Goal: Task Accomplishment & Management: Manage account settings

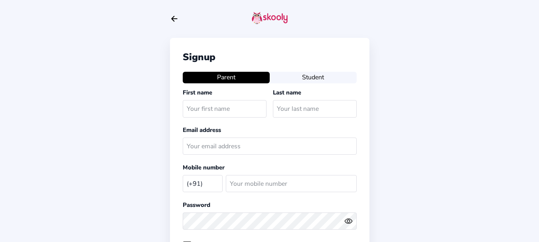
select select "IN"
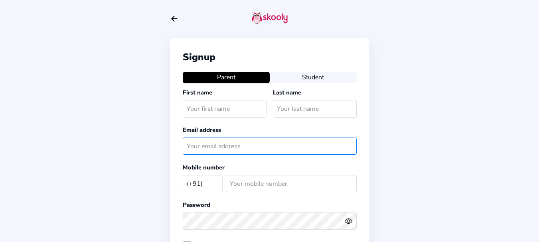
click at [210, 142] on input "text" at bounding box center [270, 146] width 174 height 17
paste input "aksharamom@mailinator.com"
type input "aksharamom@mailinator.com"
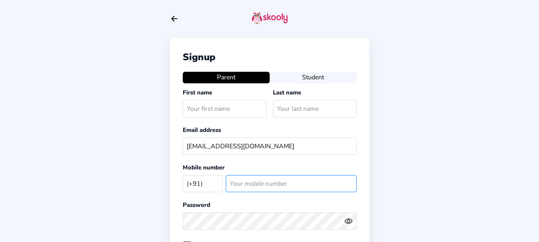
click at [254, 182] on input "number" at bounding box center [291, 183] width 131 height 17
paste input "8967543456"
type input "8967543456"
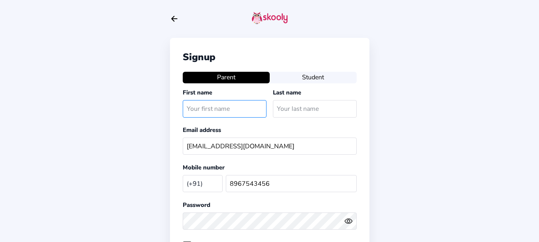
click at [232, 111] on input "text" at bounding box center [225, 108] width 84 height 17
type input "Ale"
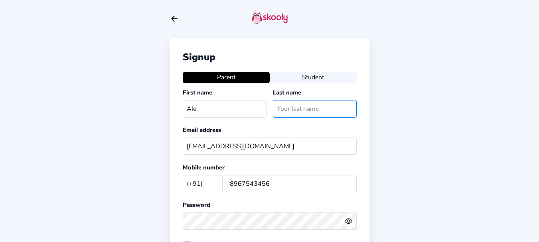
click at [283, 107] on input "text" at bounding box center [315, 108] width 84 height 17
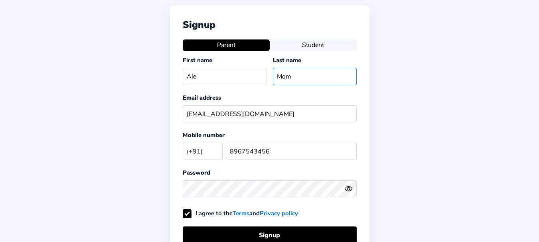
scroll to position [140, 0]
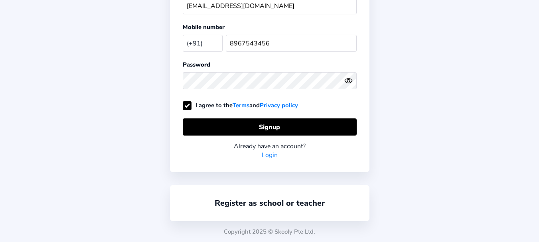
type input "Mom"
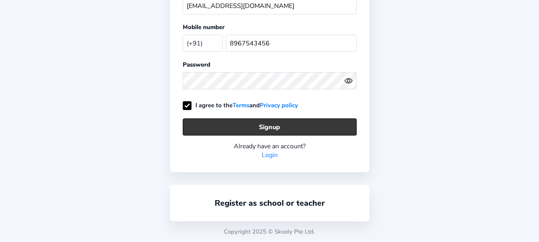
click at [236, 123] on button "Signup" at bounding box center [270, 127] width 174 height 17
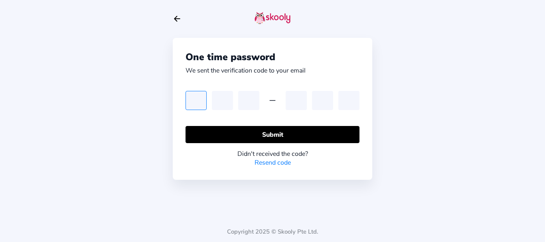
type input "9"
type input "8"
type input "5"
type input "8"
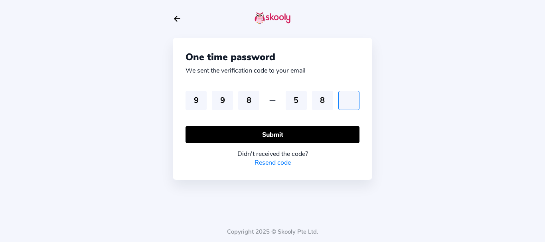
type input "4"
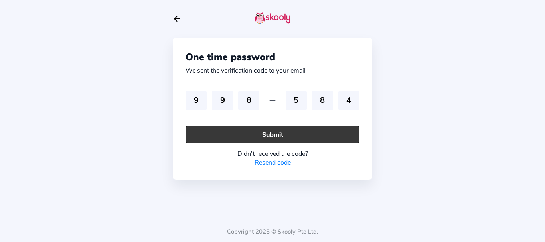
click at [281, 134] on button "Submit" at bounding box center [273, 134] width 174 height 17
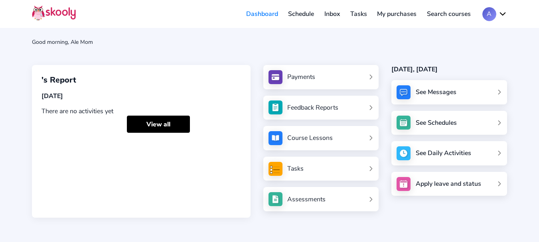
click at [331, 17] on link "Inbox" at bounding box center [332, 14] width 26 height 13
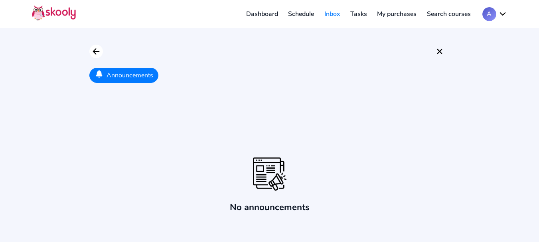
click at [98, 52] on icon "arrow back outline" at bounding box center [96, 52] width 6 height 6
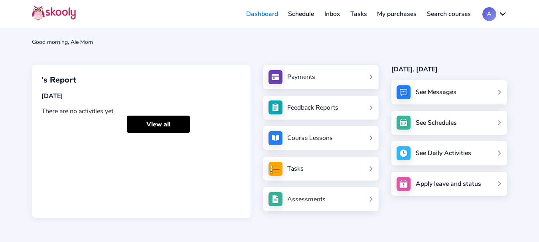
click at [492, 15] on button "A" at bounding box center [494, 14] width 25 height 14
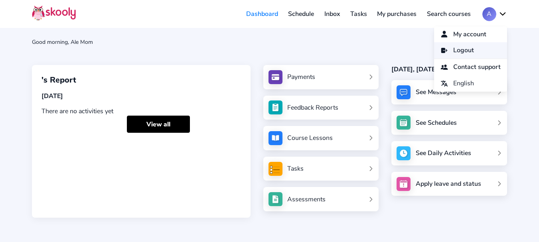
click at [470, 47] on link "Logout" at bounding box center [470, 50] width 73 height 16
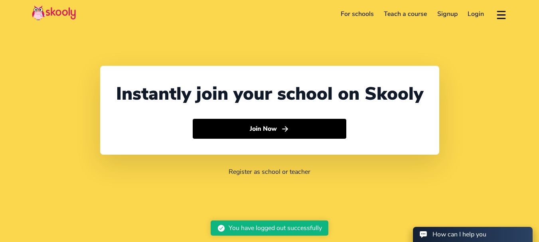
select select "91"
select select "[GEOGRAPHIC_DATA]"
select select "[GEOGRAPHIC_DATA]/[GEOGRAPHIC_DATA]"
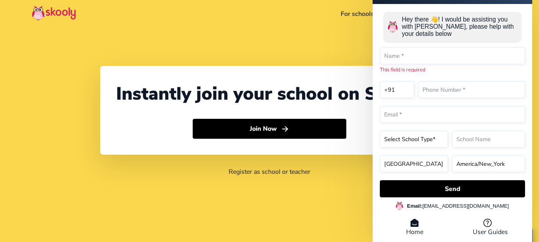
click at [477, 12] on div "Hey there 👋! I would be assisting you with [PERSON_NAME], please help with your…" at bounding box center [452, 27] width 137 height 30
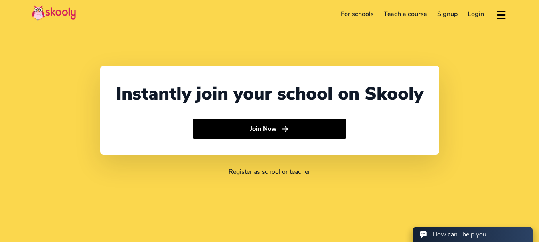
click at [473, 14] on link "Login" at bounding box center [476, 14] width 27 height 13
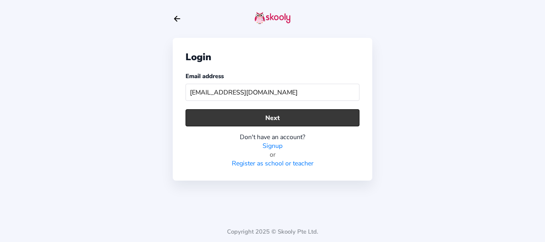
type input "aksharamom@mailinator.com"
click at [253, 121] on button "Next" at bounding box center [273, 117] width 174 height 17
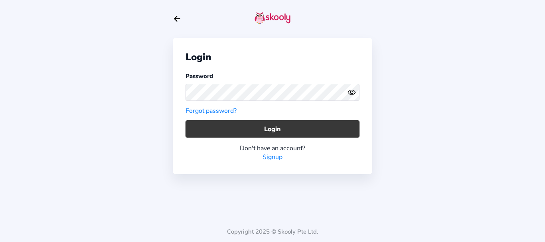
click at [229, 130] on button "Login" at bounding box center [273, 129] width 174 height 17
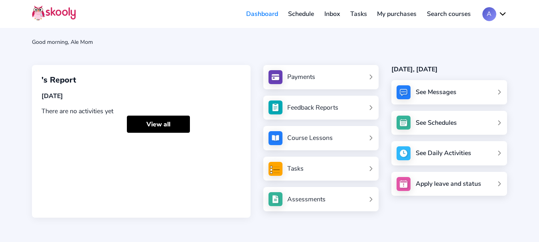
click at [485, 16] on button "A" at bounding box center [494, 14] width 25 height 14
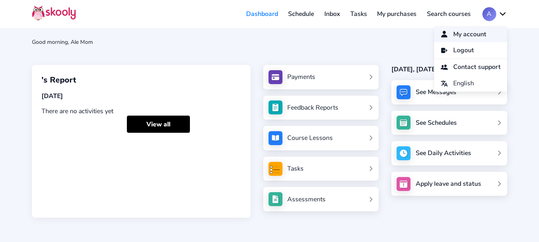
click at [465, 34] on span "My account" at bounding box center [469, 35] width 33 height 12
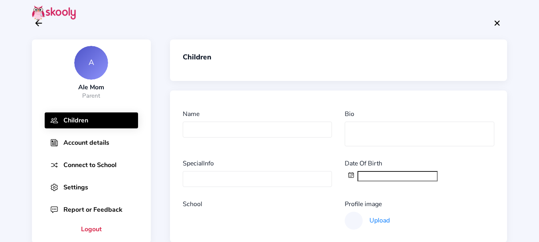
scroll to position [42, 0]
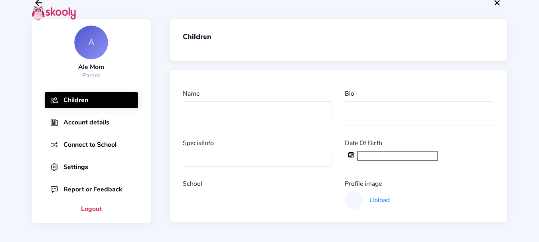
click at [95, 122] on button "Account details" at bounding box center [91, 123] width 93 height 16
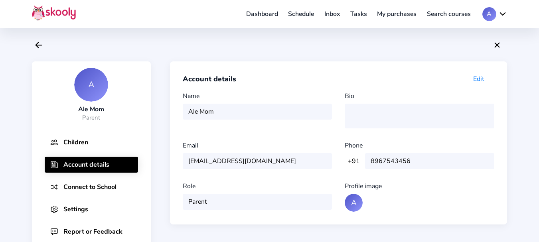
scroll to position [95, 0]
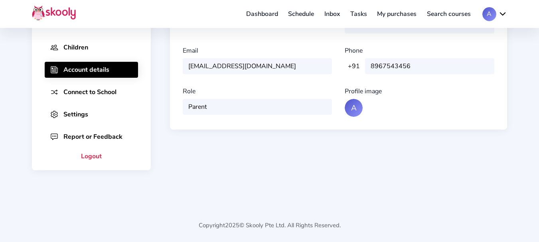
click at [83, 91] on button "Connect to School" at bounding box center [91, 92] width 93 height 16
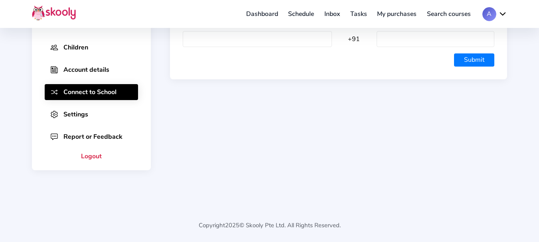
scroll to position [0, 0]
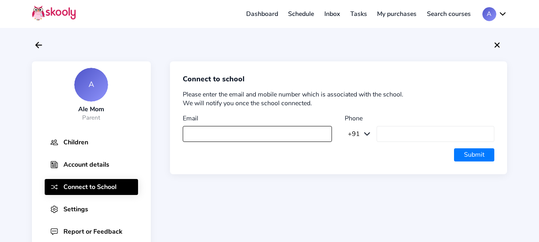
click at [262, 136] on input "text" at bounding box center [258, 134] width 150 height 16
paste input "aksharamom@mailinator.com"
type input "aksharamom@mailinator.com"
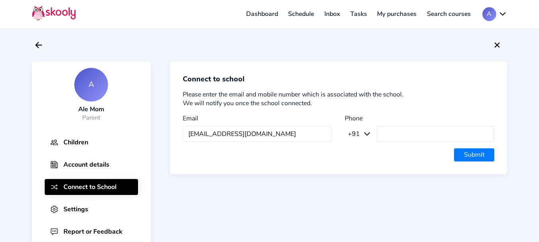
click at [472, 155] on button "Submit" at bounding box center [474, 155] width 40 height 14
click at [479, 158] on button "Submit" at bounding box center [474, 155] width 40 height 14
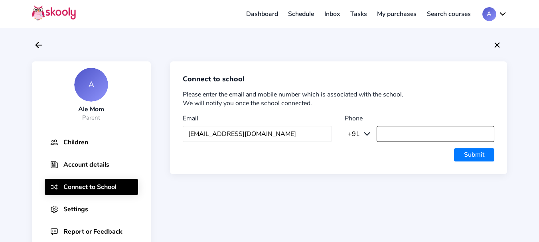
click at [413, 131] on input "text" at bounding box center [436, 134] width 118 height 16
paste input "8967543456"
type input "8967543456"
click at [465, 160] on button "Submit" at bounding box center [474, 155] width 40 height 14
click at [466, 156] on button "Submit" at bounding box center [474, 155] width 40 height 14
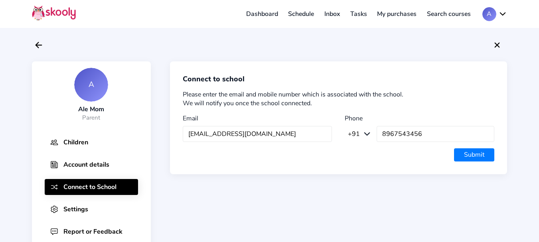
click at [466, 156] on button "Submit" at bounding box center [474, 155] width 40 height 14
click at [74, 207] on button "Settings" at bounding box center [91, 210] width 93 height 16
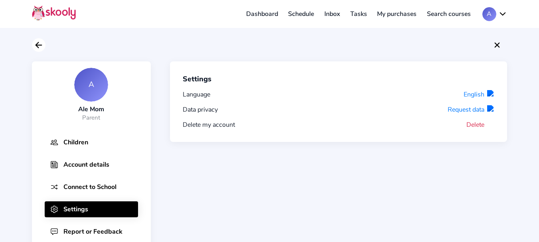
click at [40, 48] on icon "Arrow Back" at bounding box center [39, 45] width 10 height 10
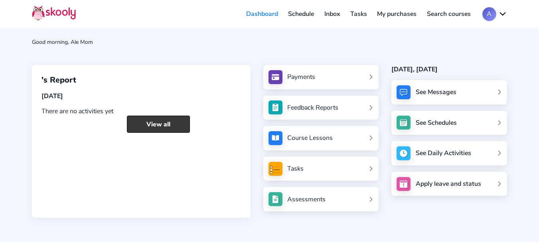
click at [151, 123] on link "View all" at bounding box center [158, 124] width 63 height 17
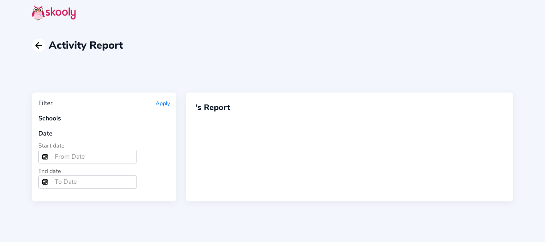
click at [41, 45] on icon "Arrow Back" at bounding box center [39, 46] width 10 height 10
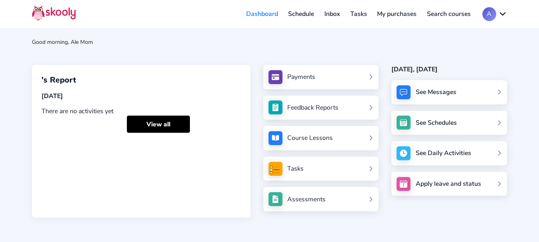
click at [495, 14] on button "A" at bounding box center [494, 14] width 25 height 14
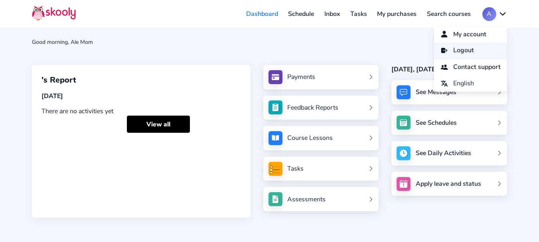
click at [461, 48] on span "Logout" at bounding box center [463, 51] width 21 height 12
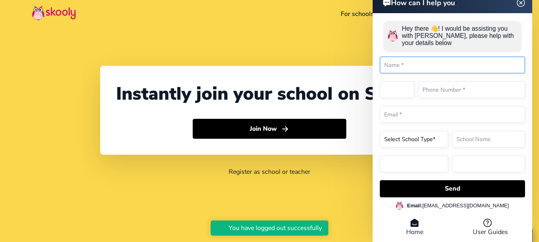
select select "91"
select select "[GEOGRAPHIC_DATA]"
select select "[GEOGRAPHIC_DATA]/[GEOGRAPHIC_DATA]"
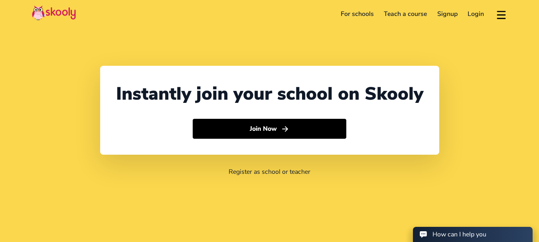
select select "91"
select select "[GEOGRAPHIC_DATA]"
select select "[GEOGRAPHIC_DATA]/[GEOGRAPHIC_DATA]"
click at [480, 14] on link "Login" at bounding box center [476, 14] width 27 height 13
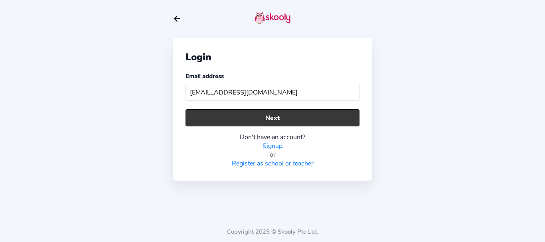
type input "bossmom@mailinator.com"
click at [307, 117] on button "Next" at bounding box center [273, 117] width 174 height 17
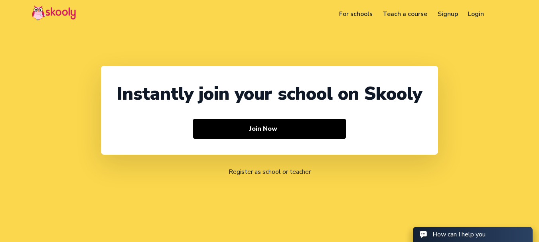
select select "91"
select select "[GEOGRAPHIC_DATA]"
select select "[GEOGRAPHIC_DATA]/[GEOGRAPHIC_DATA]"
click at [478, 14] on link "Login" at bounding box center [476, 14] width 26 height 13
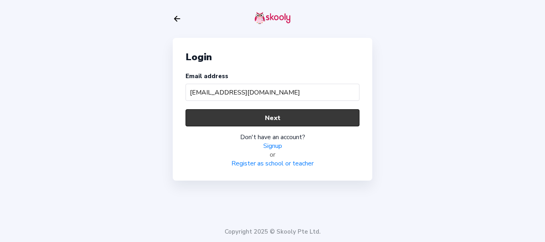
type input "bossmom@mailinator.com"
click at [275, 117] on button "Next" at bounding box center [273, 117] width 174 height 17
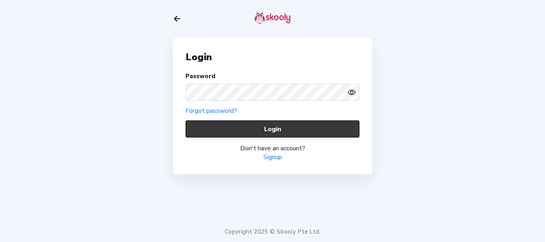
click at [218, 128] on button "Login" at bounding box center [273, 129] width 174 height 17
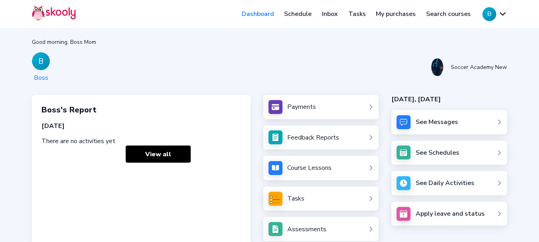
click at [393, 11] on link "My purchases" at bounding box center [396, 14] width 50 height 13
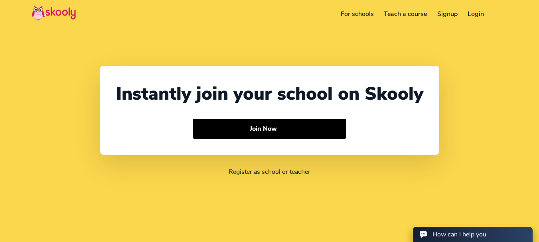
select select "91"
select select "[GEOGRAPHIC_DATA]"
select select "[GEOGRAPHIC_DATA]/[GEOGRAPHIC_DATA]"
click at [468, 15] on link "Login" at bounding box center [476, 14] width 27 height 13
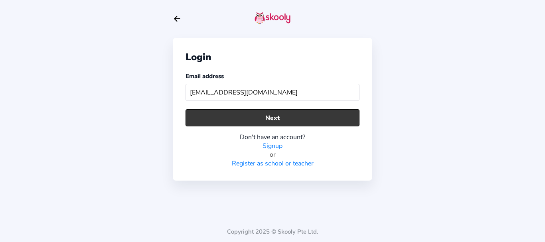
type input "[EMAIL_ADDRESS][DOMAIN_NAME]"
click at [278, 111] on button "Next" at bounding box center [273, 117] width 174 height 17
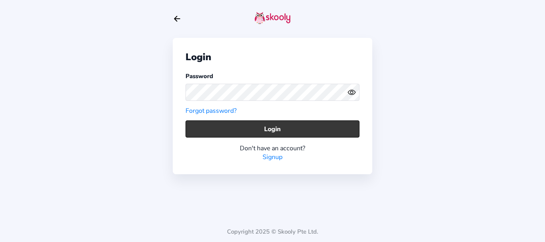
click at [209, 130] on button "Login" at bounding box center [273, 129] width 174 height 17
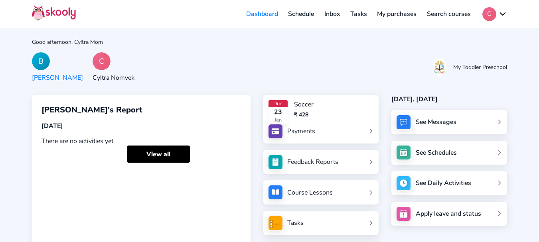
click at [93, 61] on div "C" at bounding box center [102, 61] width 18 height 18
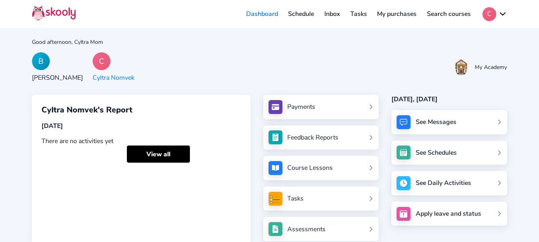
click at [38, 59] on div "B" at bounding box center [41, 61] width 18 height 18
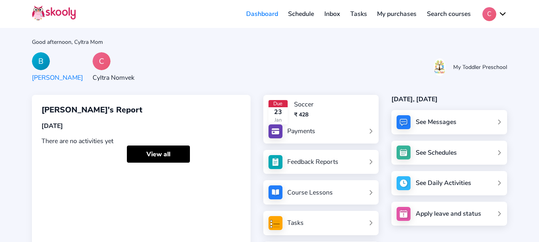
click at [482, 16] on button "C" at bounding box center [494, 14] width 25 height 14
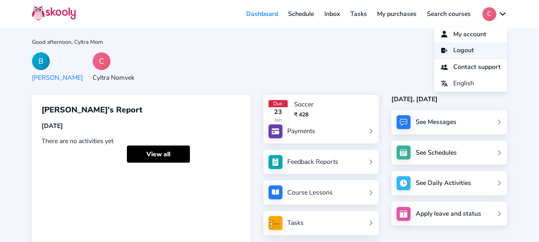
click at [453, 50] on span "Logout" at bounding box center [463, 51] width 21 height 12
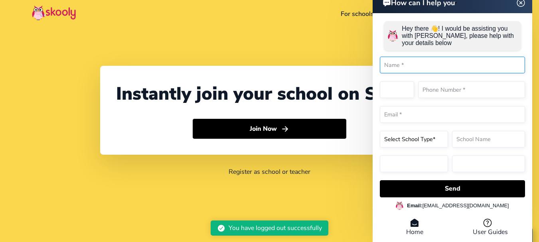
select select "91"
select select "[GEOGRAPHIC_DATA]"
select select "[GEOGRAPHIC_DATA]/[GEOGRAPHIC_DATA]"
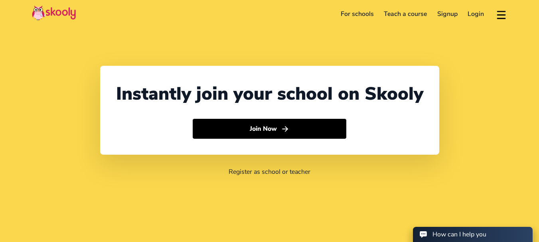
select select "91"
select select "[GEOGRAPHIC_DATA]"
select select "[GEOGRAPHIC_DATA]/[GEOGRAPHIC_DATA]"
click at [477, 13] on link "Login" at bounding box center [476, 14] width 27 height 13
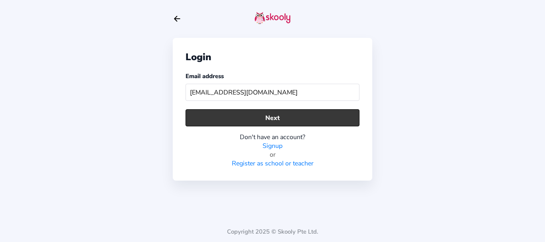
type input "teresa123@mailinator.com"
click at [225, 120] on button "Next" at bounding box center [273, 117] width 174 height 17
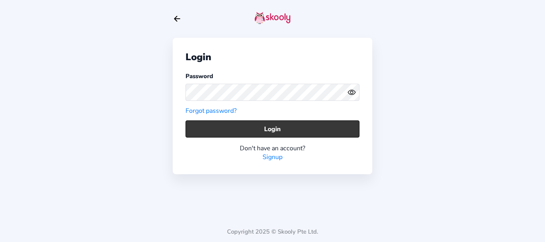
click at [215, 125] on button "Login" at bounding box center [273, 129] width 174 height 17
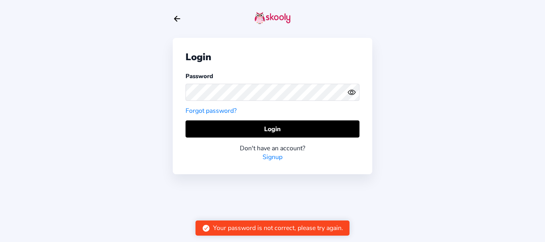
click at [353, 88] on icon "Eye" at bounding box center [352, 92] width 8 height 8
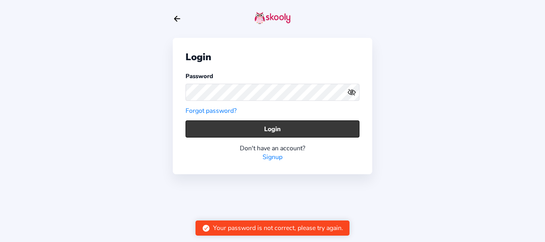
click at [205, 132] on button "Login" at bounding box center [273, 129] width 174 height 17
click at [224, 132] on button "Login" at bounding box center [273, 129] width 174 height 17
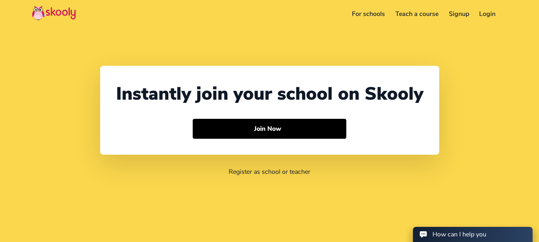
select select "91"
select select "[GEOGRAPHIC_DATA]"
select select "[GEOGRAPHIC_DATA]/[GEOGRAPHIC_DATA]"
click at [477, 10] on link "Login" at bounding box center [476, 14] width 27 height 13
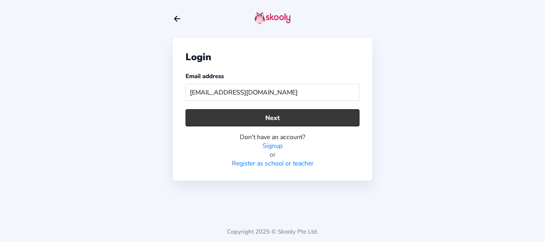
type input "teresa123@mailinator.com"
click at [247, 120] on button "Next" at bounding box center [273, 117] width 174 height 17
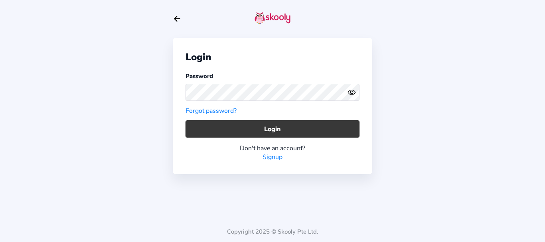
click at [215, 129] on button "Login" at bounding box center [273, 129] width 174 height 17
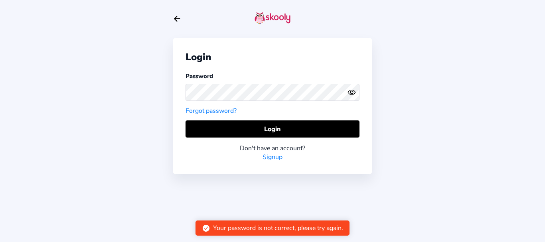
click at [210, 111] on link "Forgot password?" at bounding box center [211, 111] width 51 height 9
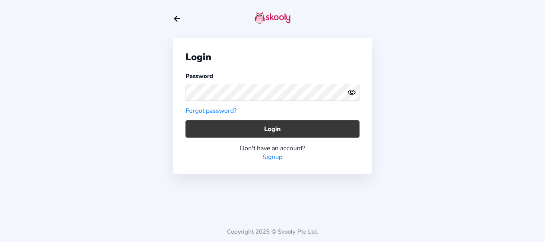
click at [234, 131] on button "Login" at bounding box center [273, 129] width 174 height 17
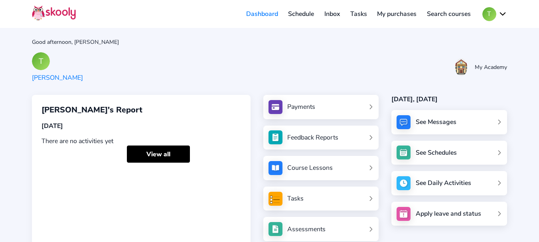
click at [389, 13] on link "My purchases" at bounding box center [397, 14] width 50 height 13
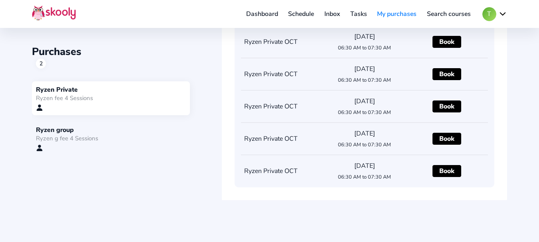
scroll to position [120, 0]
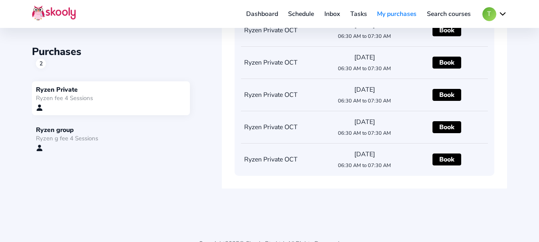
click at [66, 140] on div "Ryzen g fee 4 Sessions" at bounding box center [111, 138] width 150 height 8
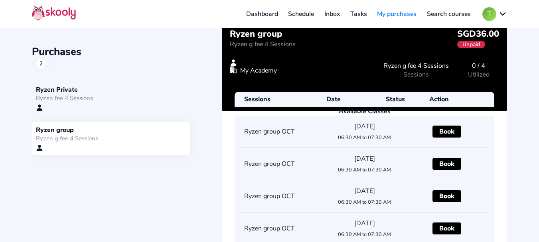
scroll to position [0, 0]
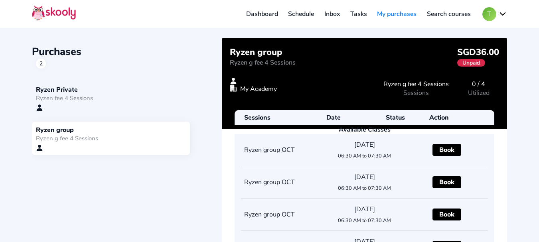
click at [96, 101] on div "Ryzen fee 4 Sessions" at bounding box center [111, 98] width 150 height 8
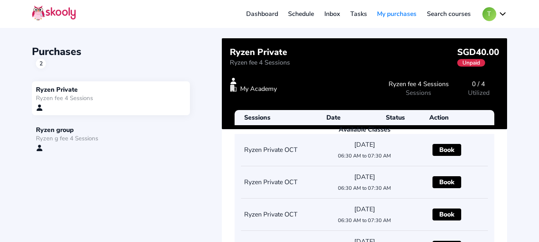
click at [180, 185] on div "Purchases 2 Ryzen Private Ryzen fee 4 Sessions Ryzen group Ryzen g fee 4 Sessio…" at bounding box center [269, 173] width 475 height 270
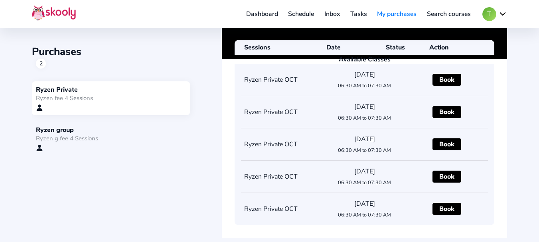
scroll to position [81, 0]
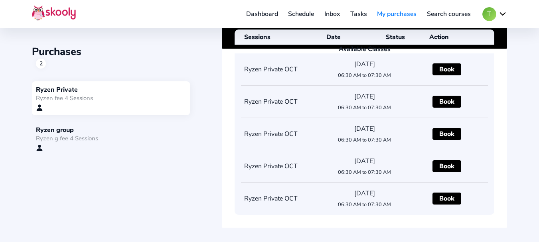
click at [225, 148] on div "Available Classes Ryzen Private OCT 02-Oct-2025 06:30 AM to 07:30 AM Book Ryzen…" at bounding box center [364, 130] width 285 height 196
click at [80, 132] on div "Ryzen group" at bounding box center [111, 130] width 150 height 9
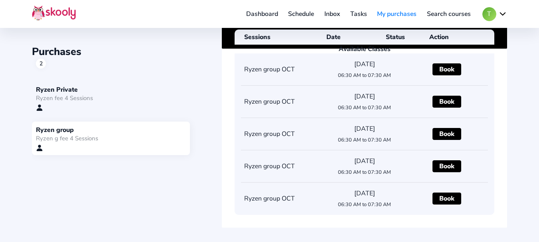
click at [93, 98] on div "Ryzen fee 4 Sessions" at bounding box center [111, 98] width 150 height 8
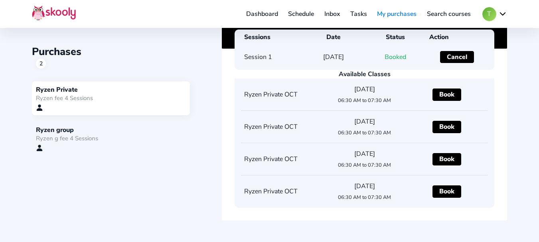
click at [509, 130] on div "Purchases 2 Ryzen Private Ryzen fee 4 Sessions Ryzen group Ryzen g fee 4 Sessio…" at bounding box center [269, 79] width 539 height 320
click at [103, 139] on div "Ryzen g fee 4 Sessions" at bounding box center [111, 138] width 150 height 8
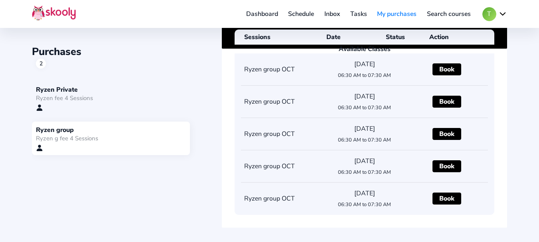
click at [78, 101] on div "Ryzen fee 4 Sessions" at bounding box center [111, 98] width 150 height 8
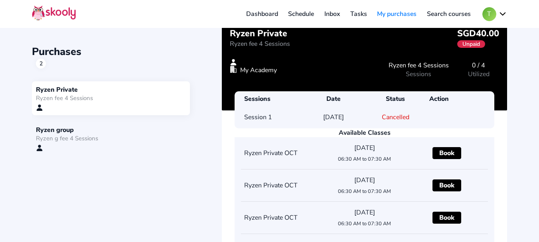
scroll to position [0, 0]
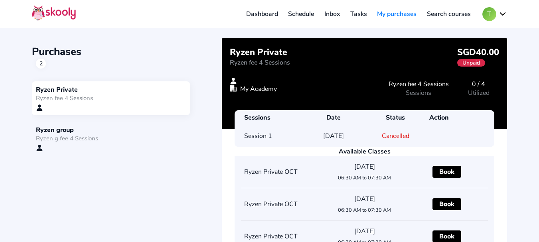
click at [302, 14] on link "Schedule" at bounding box center [301, 14] width 36 height 13
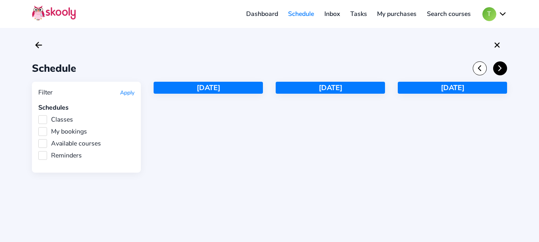
click at [503, 72] on icon "Chevron Forward" at bounding box center [500, 68] width 9 height 9
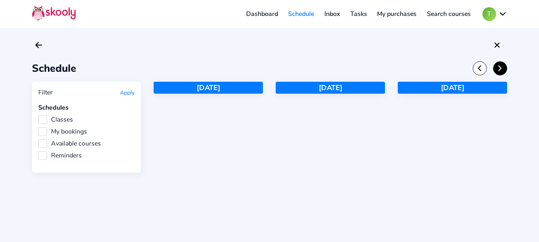
click at [503, 72] on icon "Chevron Forward" at bounding box center [500, 68] width 9 height 9
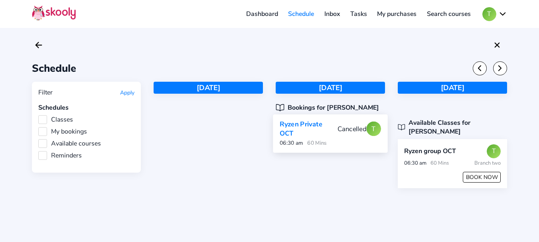
click at [344, 132] on div "Cancelled" at bounding box center [352, 129] width 29 height 9
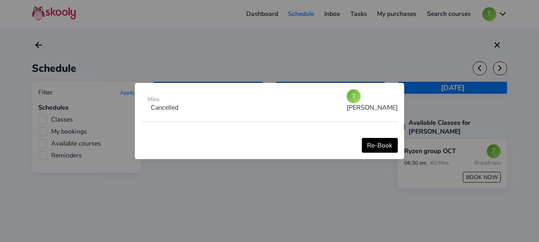
click at [376, 147] on button "Re-Book" at bounding box center [380, 145] width 36 height 15
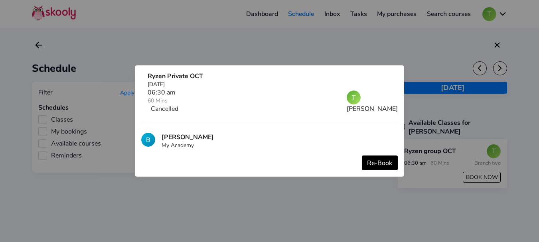
click at [379, 164] on button "Re-Book" at bounding box center [380, 163] width 36 height 15
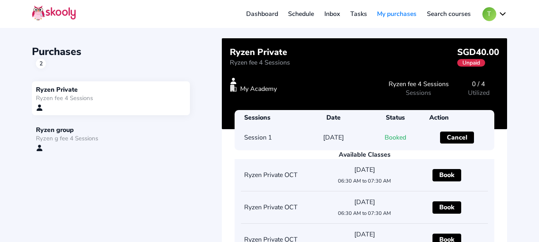
click at [87, 135] on div "Ryzen g fee 4 Sessions" at bounding box center [111, 138] width 150 height 8
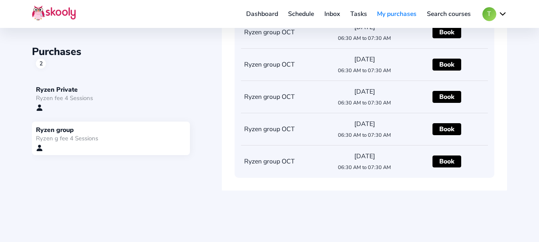
scroll to position [63, 0]
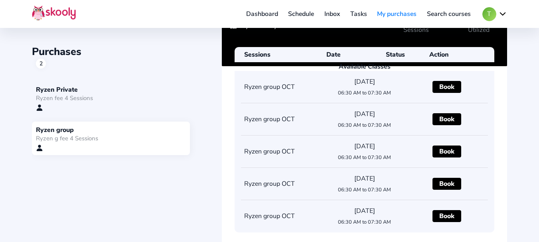
click at [528, 144] on div "Purchases 2 Ryzen Private Ryzen fee 4 Sessions Ryzen group Ryzen g fee 4 Sessio…" at bounding box center [269, 101] width 539 height 328
click at [258, 16] on link "Dashboard" at bounding box center [262, 14] width 42 height 13
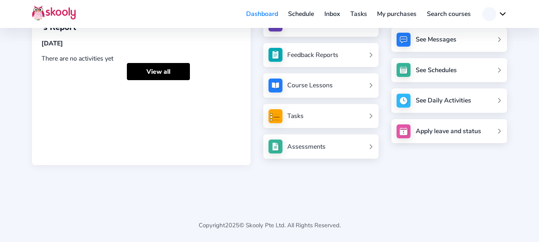
scroll to position [63, 0]
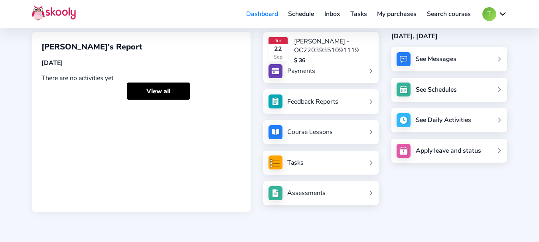
click at [386, 13] on link "My purchases" at bounding box center [397, 14] width 50 height 13
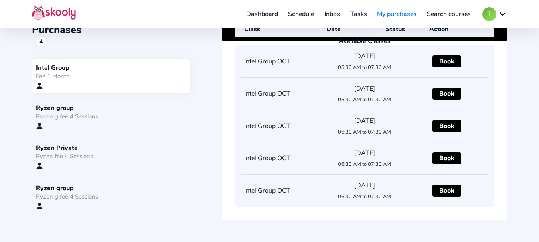
scroll to position [83, 0]
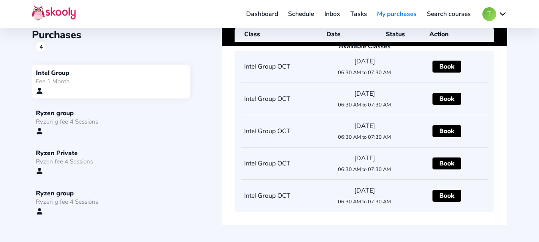
click at [83, 116] on div "Ryzen group" at bounding box center [111, 113] width 150 height 9
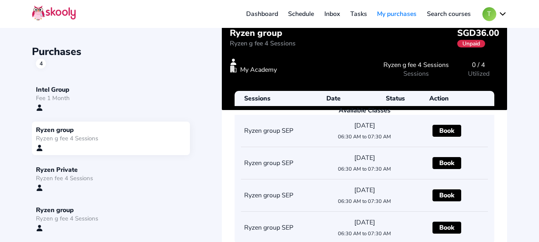
scroll to position [0, 0]
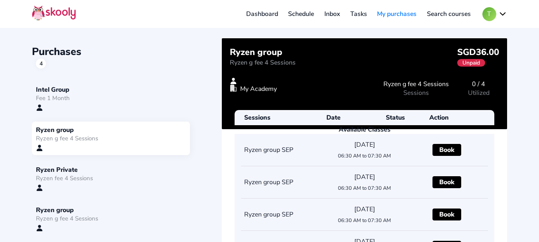
click at [186, 53] on div "Purchases 4" at bounding box center [127, 57] width 190 height 24
click at [58, 90] on div "Intel Group" at bounding box center [111, 89] width 150 height 9
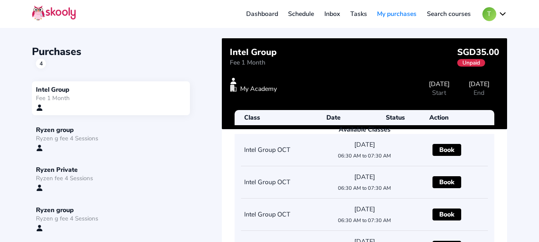
click at [194, 38] on div "Purchases 4 Intel Group Fee 1 Month Ryzen group Ryzen g fee 4 Sessions Ryzen Pr…" at bounding box center [269, 164] width 539 height 328
click at [155, 43] on div "Purchases 4 Intel Group Fee 1 Month Ryzen group Ryzen g fee 4 Sessions Ryzen Pr…" at bounding box center [269, 173] width 475 height 270
click at [148, 55] on div "Purchases 4" at bounding box center [127, 57] width 190 height 24
click at [192, 60] on div "Purchases 4" at bounding box center [127, 57] width 190 height 24
click at [523, 95] on div "Purchases 4 Intel Group Fee 1 Month Ryzen group Ryzen g fee 4 Sessions Ryzen Pr…" at bounding box center [269, 164] width 539 height 328
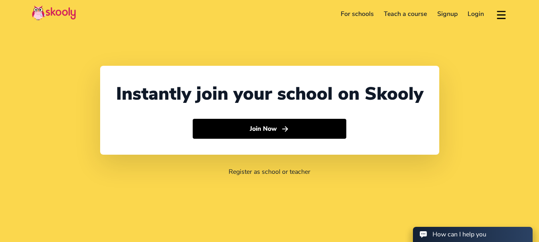
select select "91"
select select "[GEOGRAPHIC_DATA]"
select select "[GEOGRAPHIC_DATA]/[GEOGRAPHIC_DATA]"
